Goal: Task Accomplishment & Management: Use online tool/utility

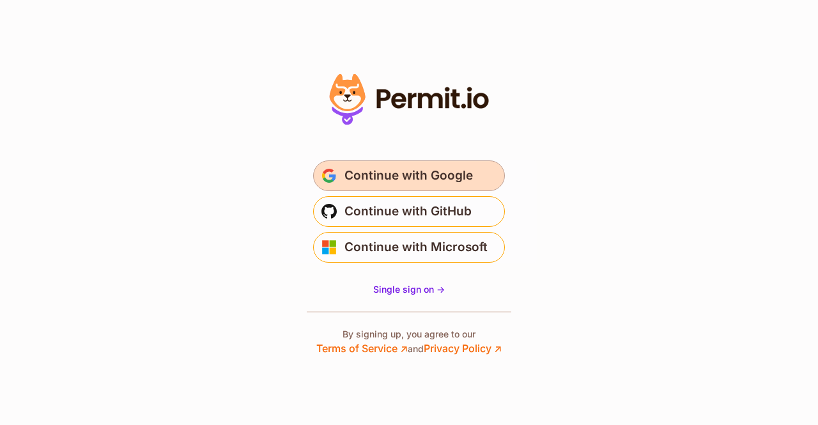
click at [454, 181] on span "Continue with Google" at bounding box center [408, 175] width 128 height 20
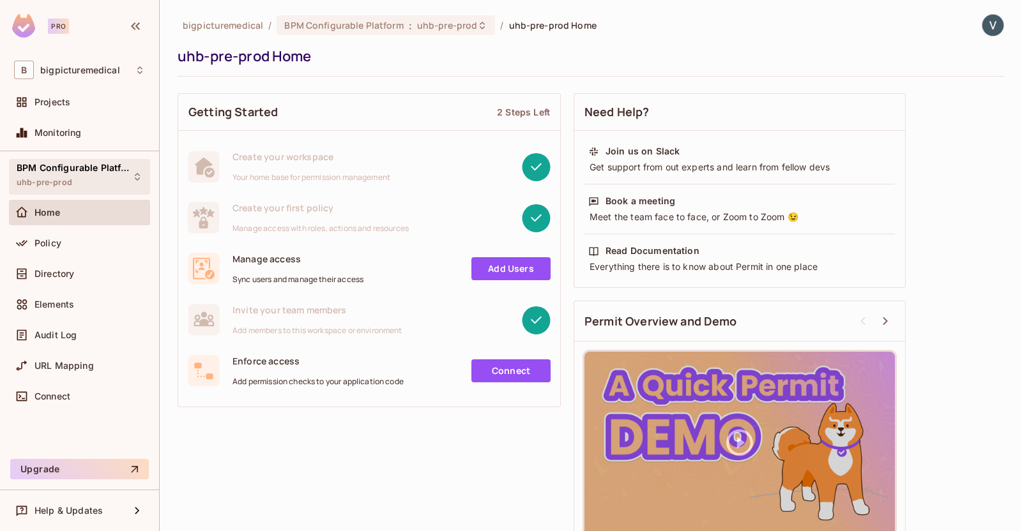
click at [120, 180] on div "BPM Configurable Platform uhb-pre-prod" at bounding box center [72, 176] width 111 height 27
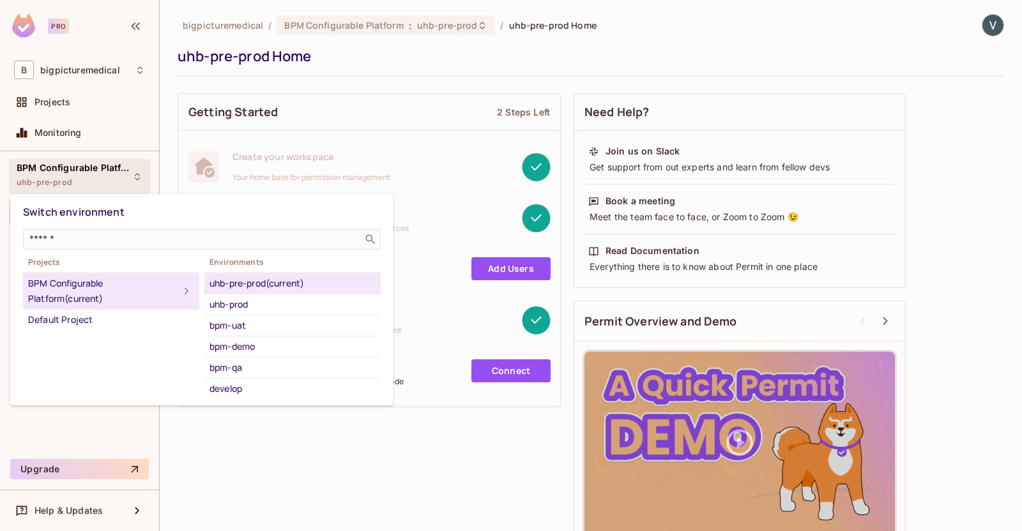
click at [261, 432] on div at bounding box center [511, 265] width 1022 height 531
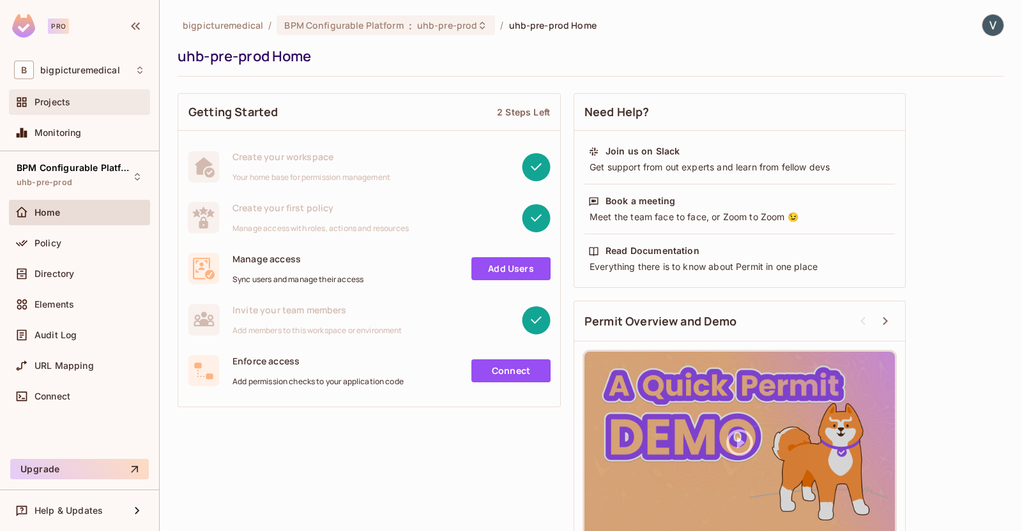
click at [69, 108] on div "Projects" at bounding box center [79, 102] width 131 height 15
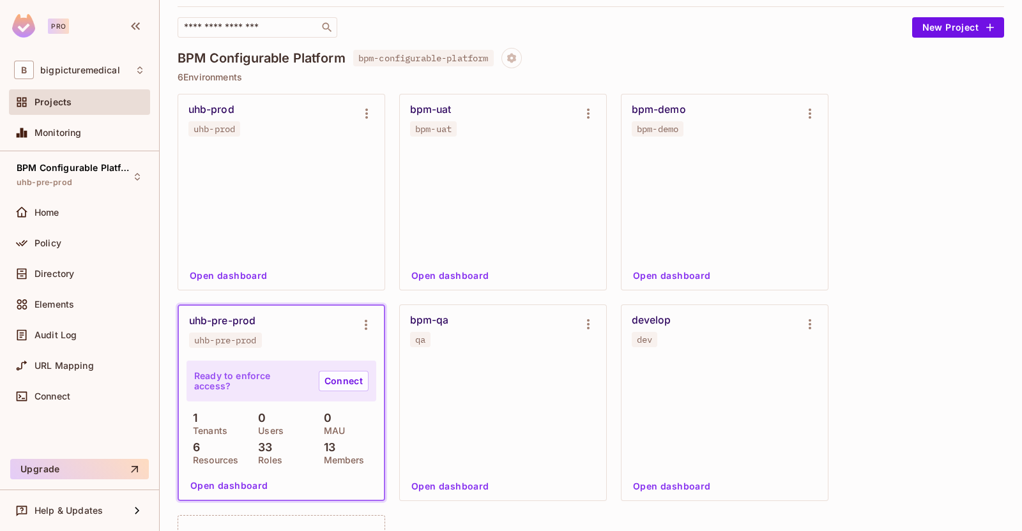
scroll to position [159, 0]
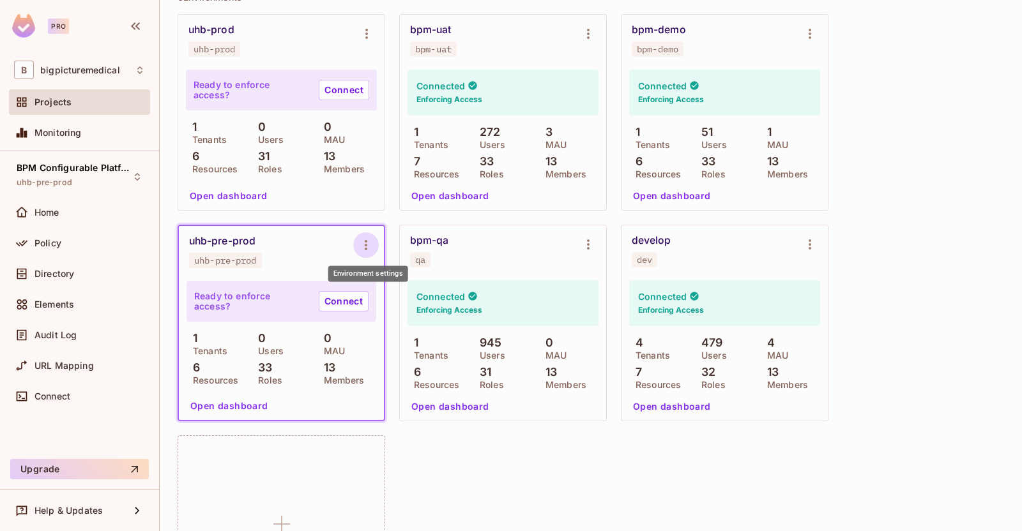
click at [371, 248] on icon "Environment settings" at bounding box center [365, 245] width 15 height 15
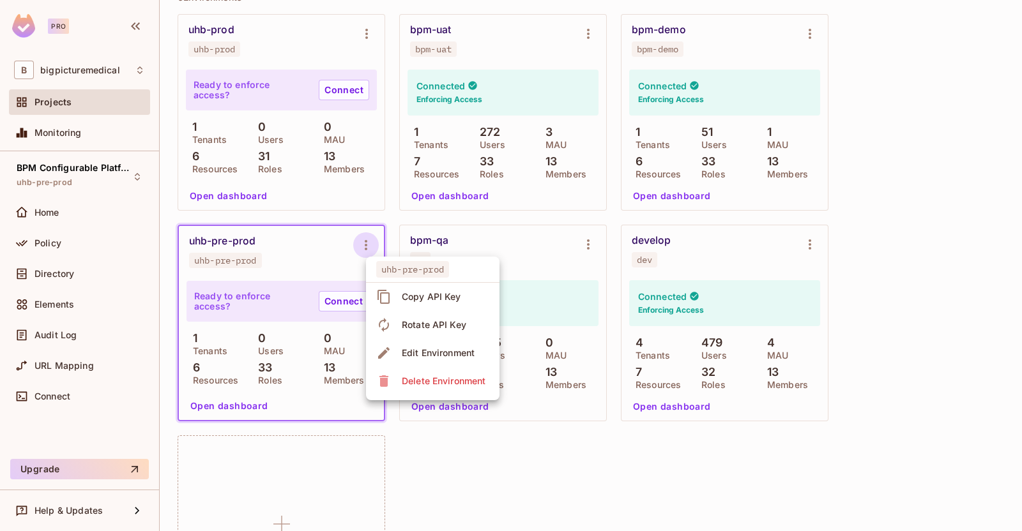
click at [438, 294] on div "Copy API Key" at bounding box center [431, 297] width 59 height 13
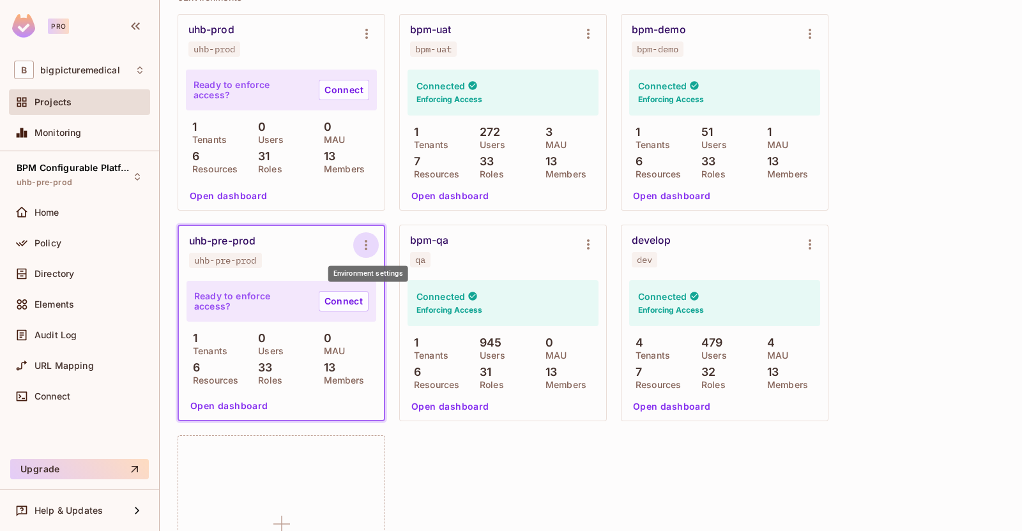
click at [366, 250] on icon "Environment settings" at bounding box center [365, 245] width 15 height 15
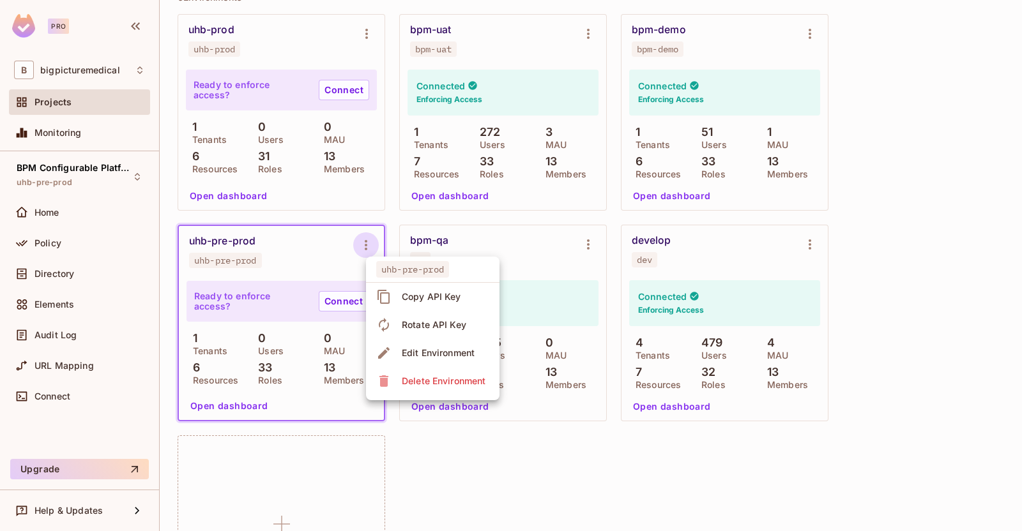
click at [427, 303] on span "Copy API Key" at bounding box center [431, 297] width 67 height 20
